Goal: Task Accomplishment & Management: Use online tool/utility

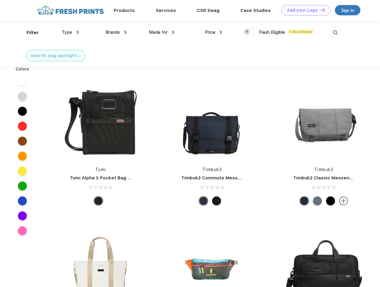
scroll to position [0, 0]
click at [304, 10] on link "Add your Logo Design Tool" at bounding box center [306, 10] width 49 height 10
click at [0, 0] on div "Design Tool" at bounding box center [0, 0] width 0 height 0
click at [320, 10] on link "Add your Logo Design Tool" at bounding box center [306, 10] width 49 height 10
click at [29, 33] on div "Filter" at bounding box center [33, 32] width 12 height 7
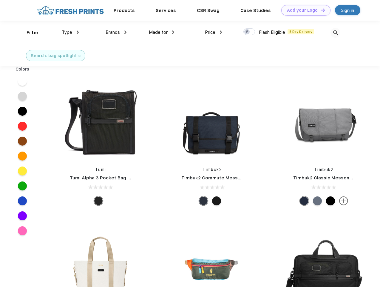
click at [70, 32] on span "Type" at bounding box center [67, 32] width 10 height 5
click at [116, 32] on span "Brands" at bounding box center [113, 32] width 14 height 5
click at [162, 32] on span "Made for" at bounding box center [158, 32] width 19 height 5
click at [214, 32] on span "Price" at bounding box center [210, 32] width 10 height 5
click at [250, 32] on div at bounding box center [250, 31] width 12 height 7
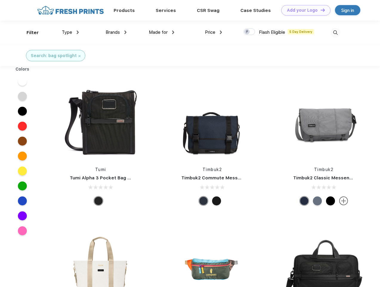
click at [248, 32] on input "checkbox" at bounding box center [246, 30] width 4 height 4
click at [336, 33] on img at bounding box center [336, 33] width 10 height 10
